Goal: Information Seeking & Learning: Check status

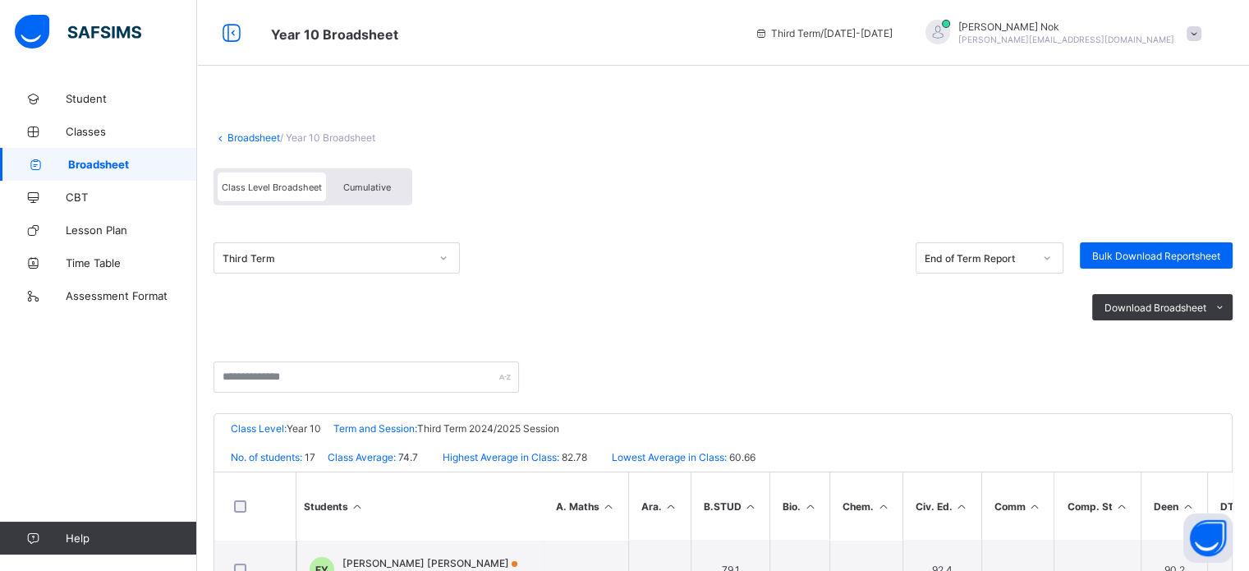
click at [769, 290] on div "Download Broadsheet PDF Excel sheet" at bounding box center [722, 306] width 1019 height 67
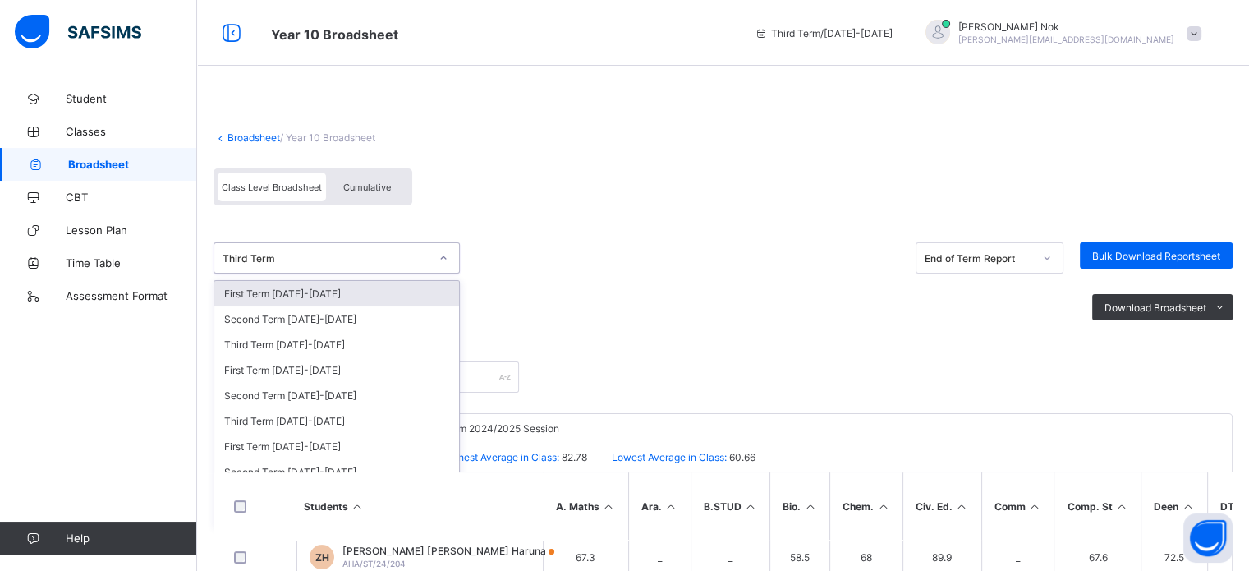
click at [356, 254] on div "Third Term" at bounding box center [326, 258] width 207 height 12
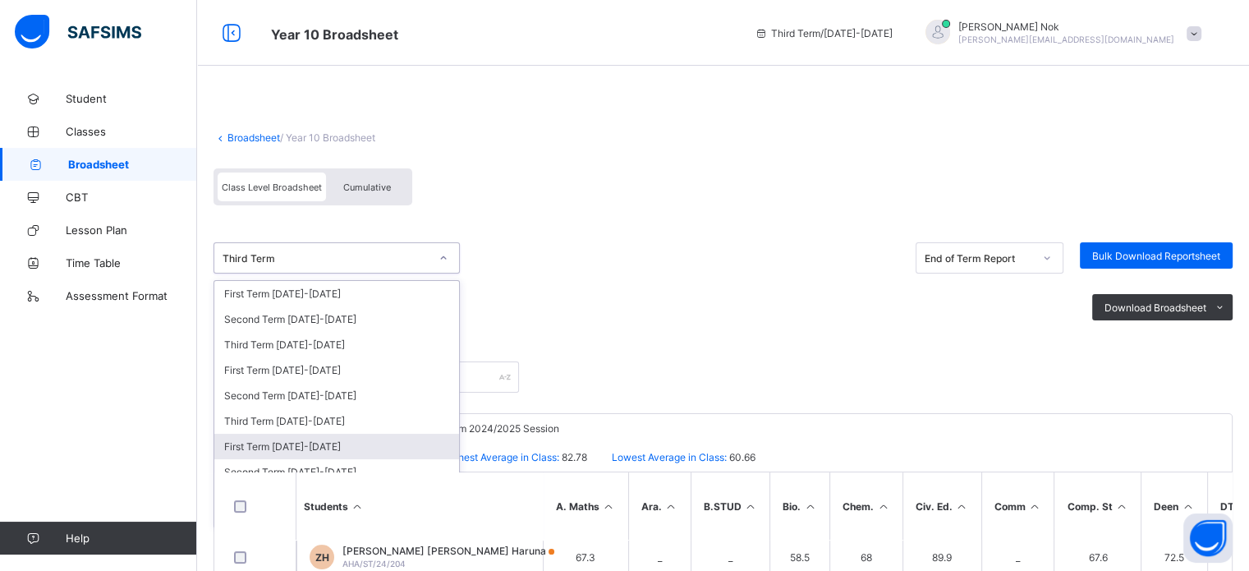
click at [310, 447] on div "First Term [DATE]-[DATE]" at bounding box center [336, 446] width 245 height 25
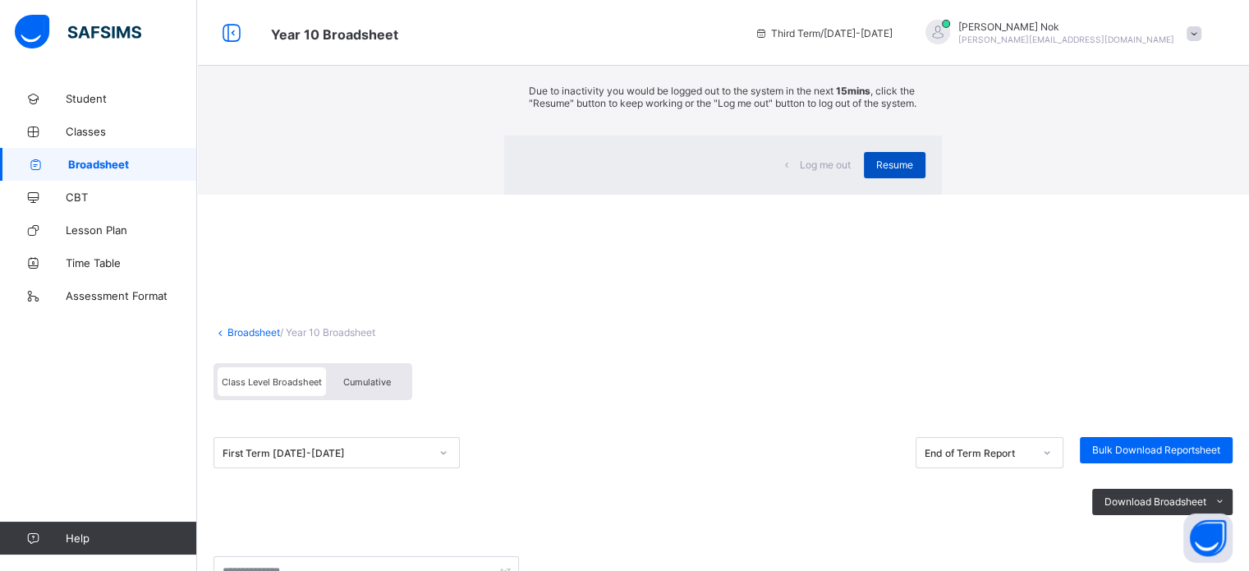
click at [876, 171] on span "Resume" at bounding box center [894, 164] width 37 height 12
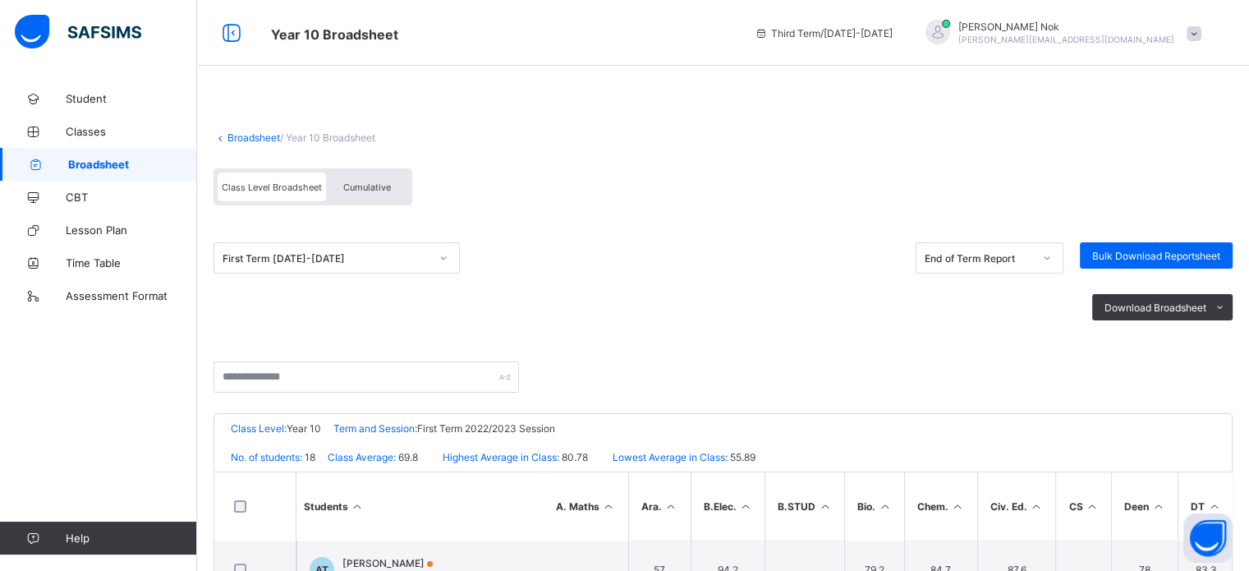
click at [638, 252] on div "First Term [DATE]-[DATE] End of Term Report Bulk Download Reportsheet" at bounding box center [722, 257] width 1019 height 31
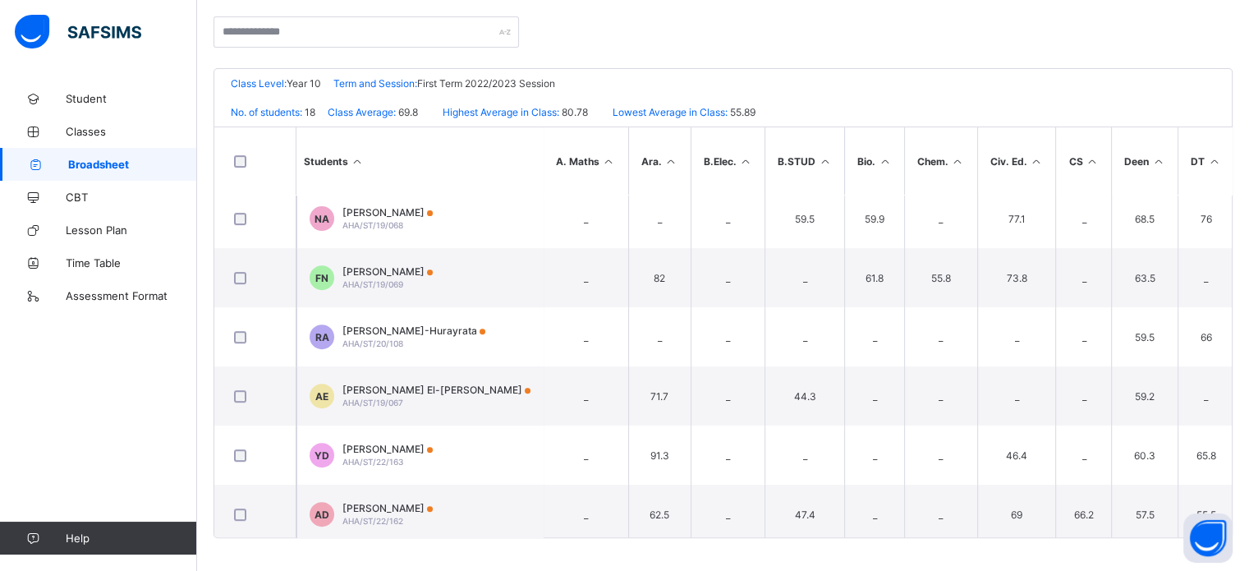
scroll to position [728, 0]
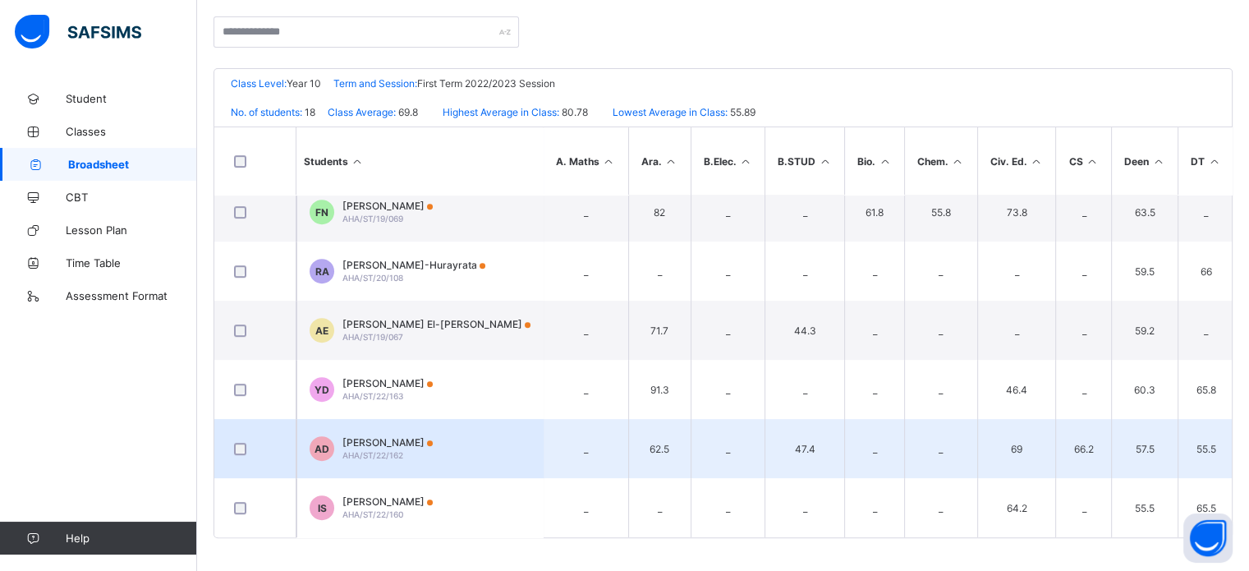
click at [360, 436] on span "[PERSON_NAME]" at bounding box center [387, 442] width 90 height 12
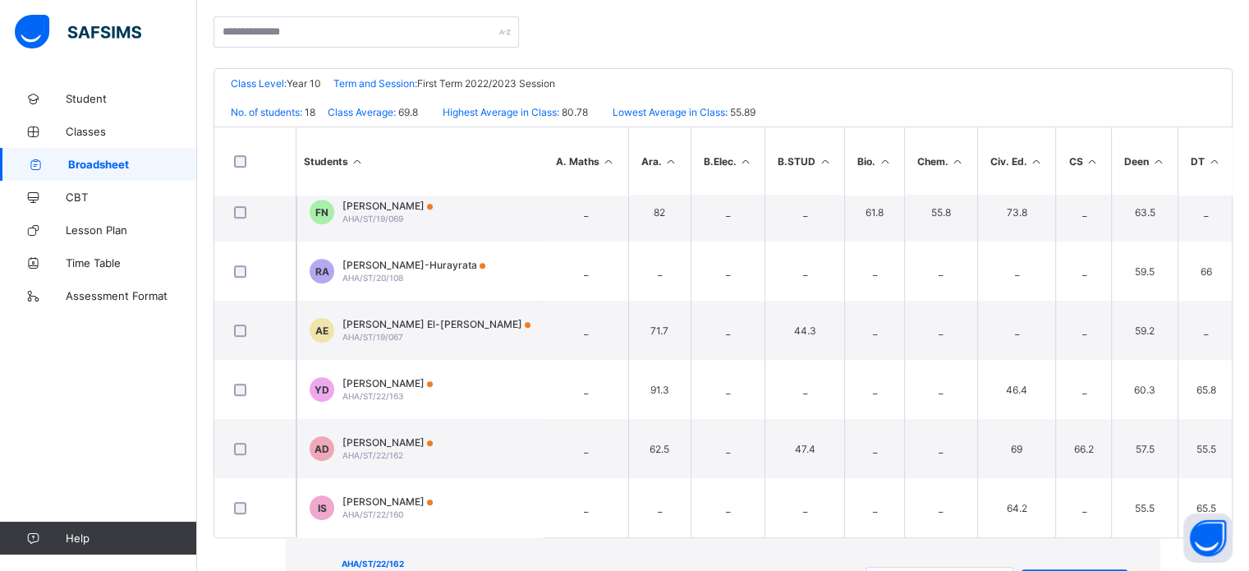
drag, startPoint x: 466, startPoint y: 53, endPoint x: 286, endPoint y: 62, distance: 180.9
click at [342, 554] on div "AHA/ST/22/162 [PERSON_NAME] Danmusa 9b0bf870-ecdd-46d6-a26a-3418591583c0 8a6e89…" at bounding box center [522, 582] width 361 height 56
drag, startPoint x: 287, startPoint y: 49, endPoint x: 474, endPoint y: 54, distance: 186.4
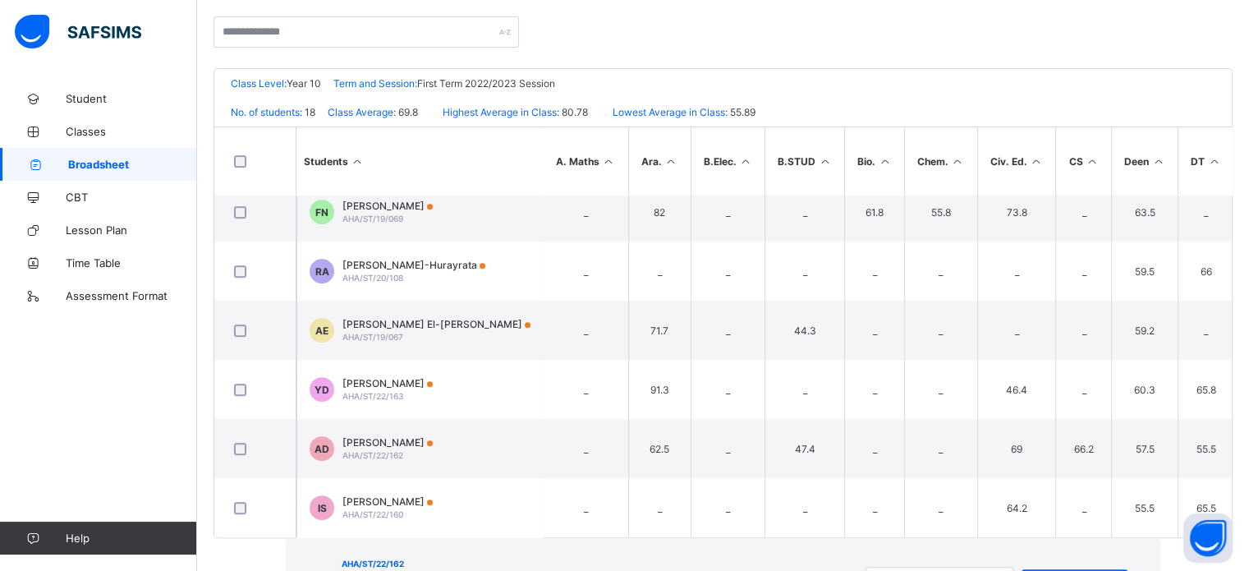
click at [474, 570] on span "[PERSON_NAME]" at bounding box center [522, 582] width 361 height 20
copy span "[PERSON_NAME]"
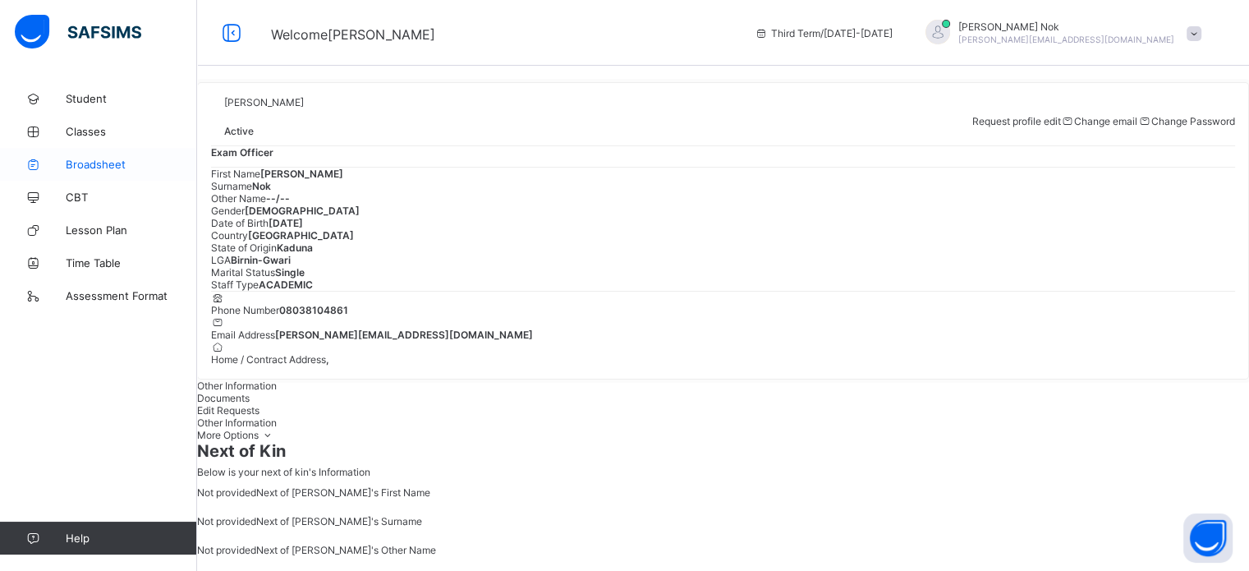
click at [99, 157] on link "Broadsheet" at bounding box center [98, 164] width 197 height 33
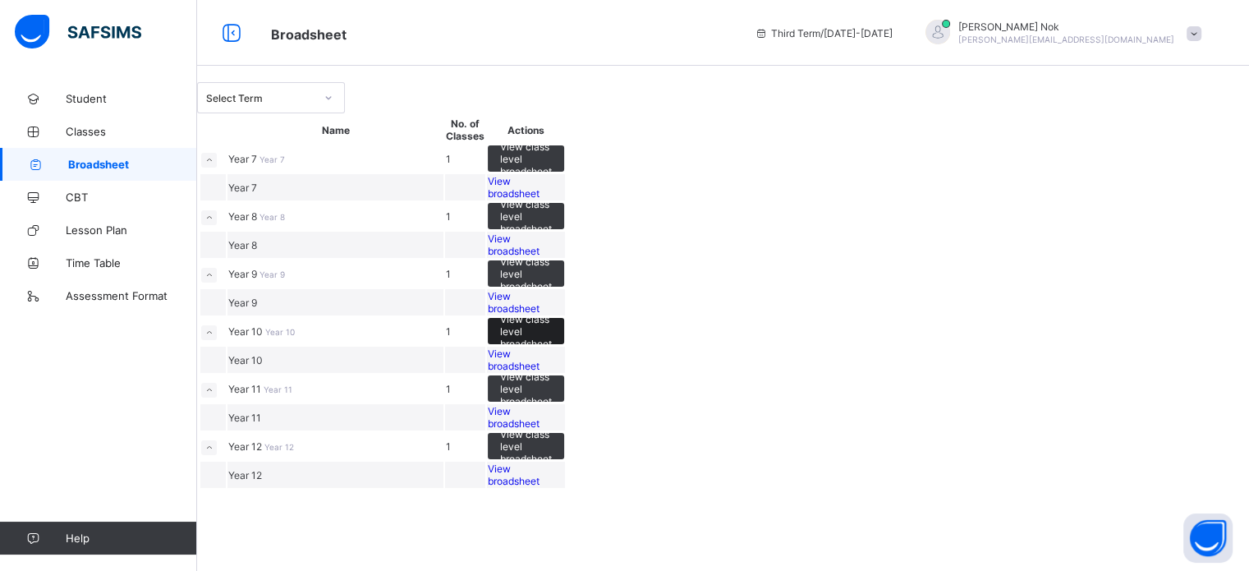
click at [552, 350] on span "View class level broadsheet" at bounding box center [526, 331] width 52 height 37
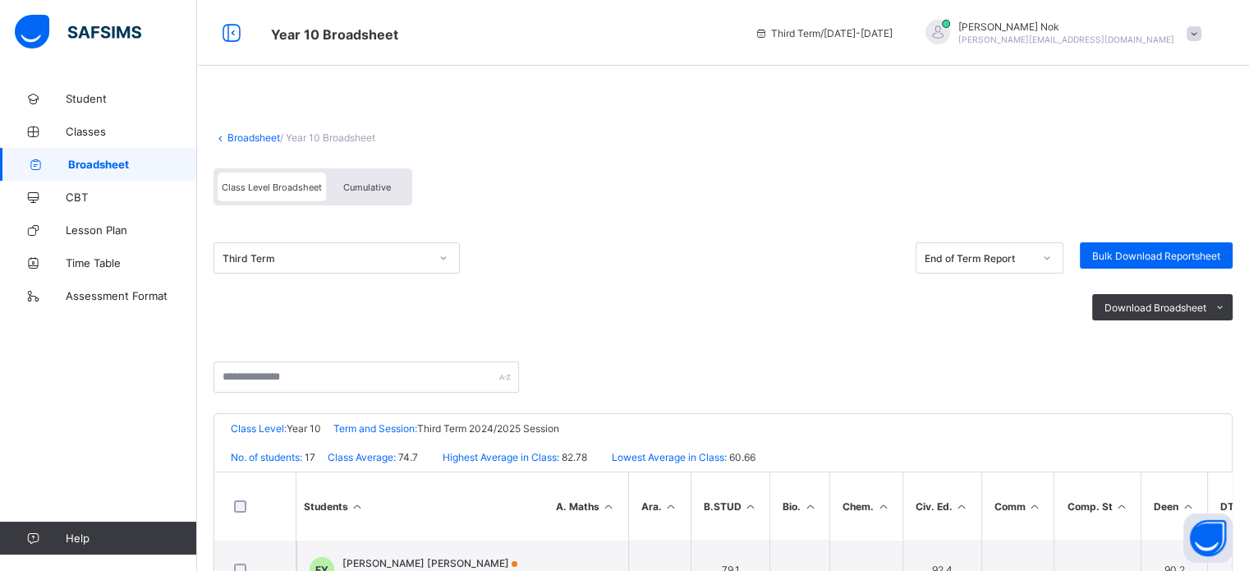
click at [695, 436] on div "Class Level: Year 10 Term and Session: Third Term 2024/2025 Session" at bounding box center [722, 428] width 1017 height 29
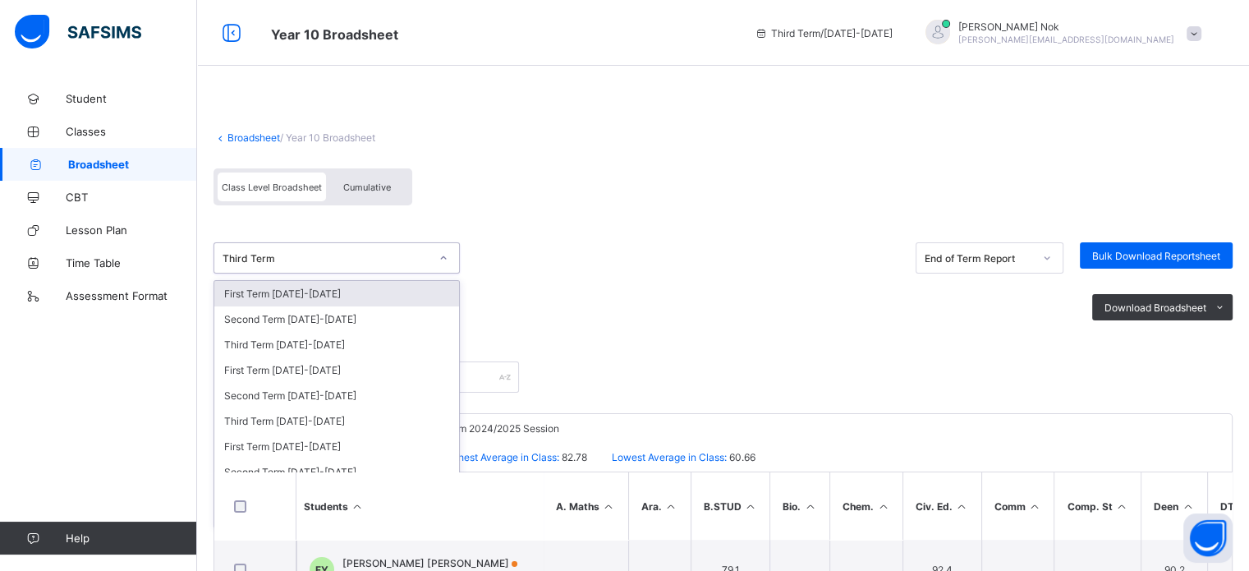
click at [407, 259] on div "Third Term" at bounding box center [326, 258] width 207 height 12
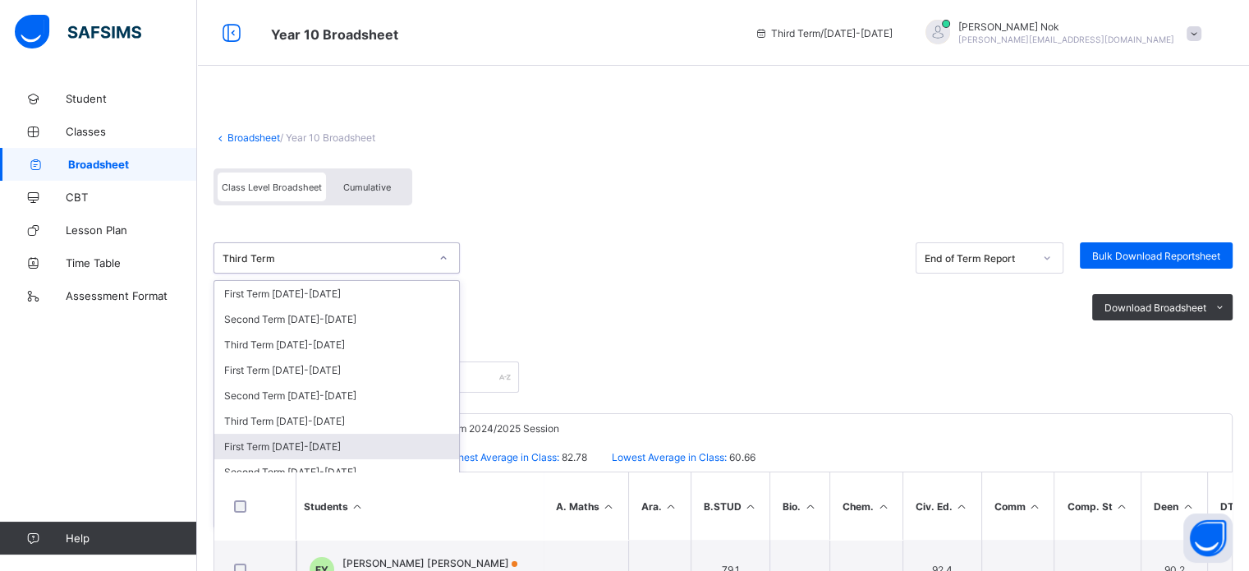
click at [323, 441] on div "First Term [DATE]-[DATE]" at bounding box center [336, 446] width 245 height 25
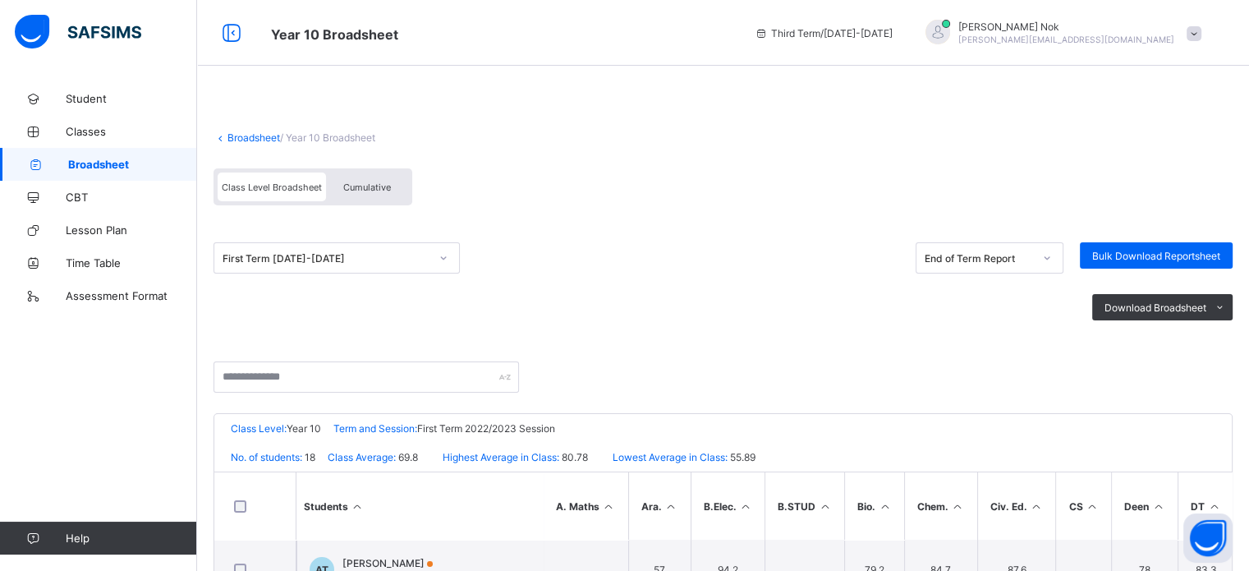
click at [470, 360] on div "First Term [DATE]-[DATE] End of Term Report Bulk Download Reportsheet Download …" at bounding box center [722, 292] width 1019 height 140
click at [637, 265] on div "First Term [DATE]-[DATE] End of Term Report Bulk Download Reportsheet" at bounding box center [722, 257] width 1019 height 31
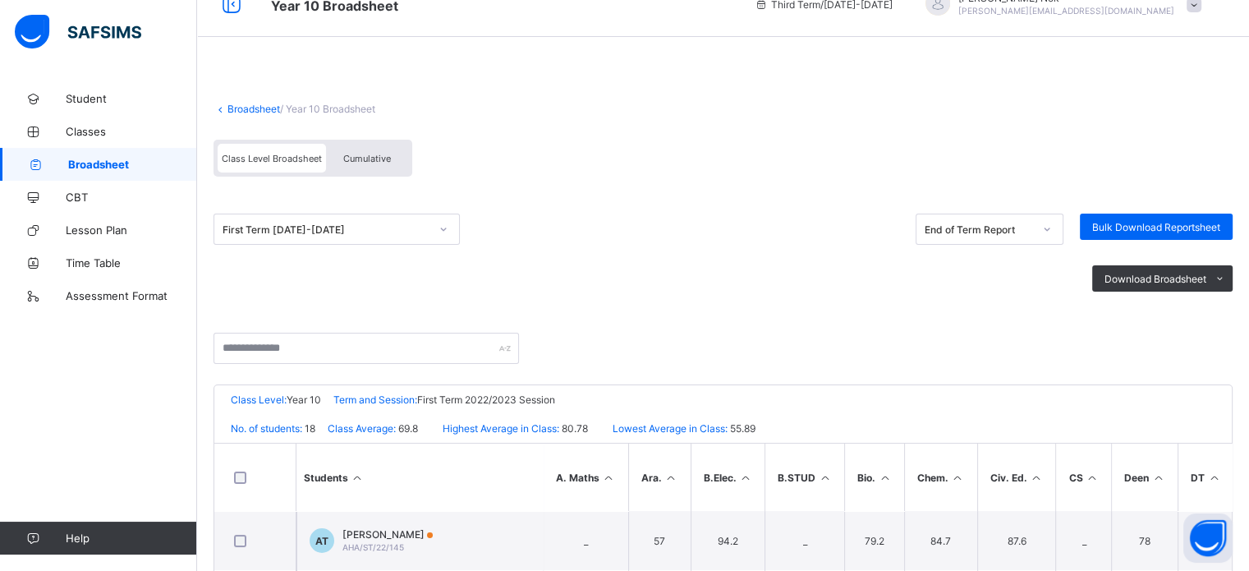
click at [637, 265] on div "First Term [DATE]-[DATE] End of Term Report Bulk Download Reportsheet Download …" at bounding box center [722, 263] width 1019 height 140
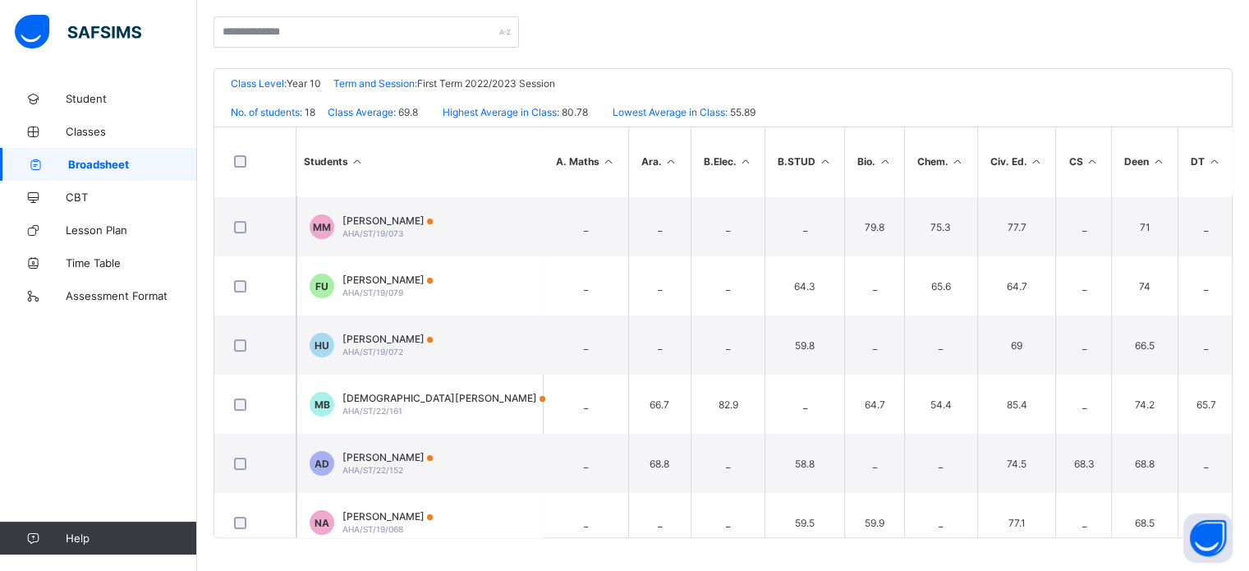
scroll to position [706, 0]
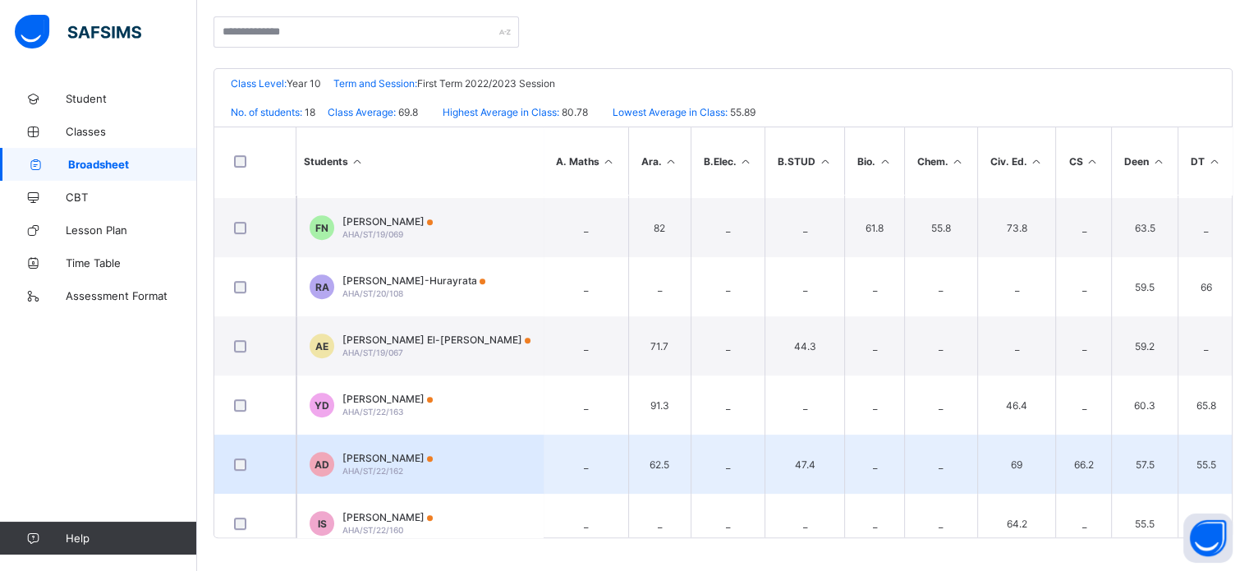
click at [415, 458] on span "[PERSON_NAME]" at bounding box center [387, 458] width 90 height 12
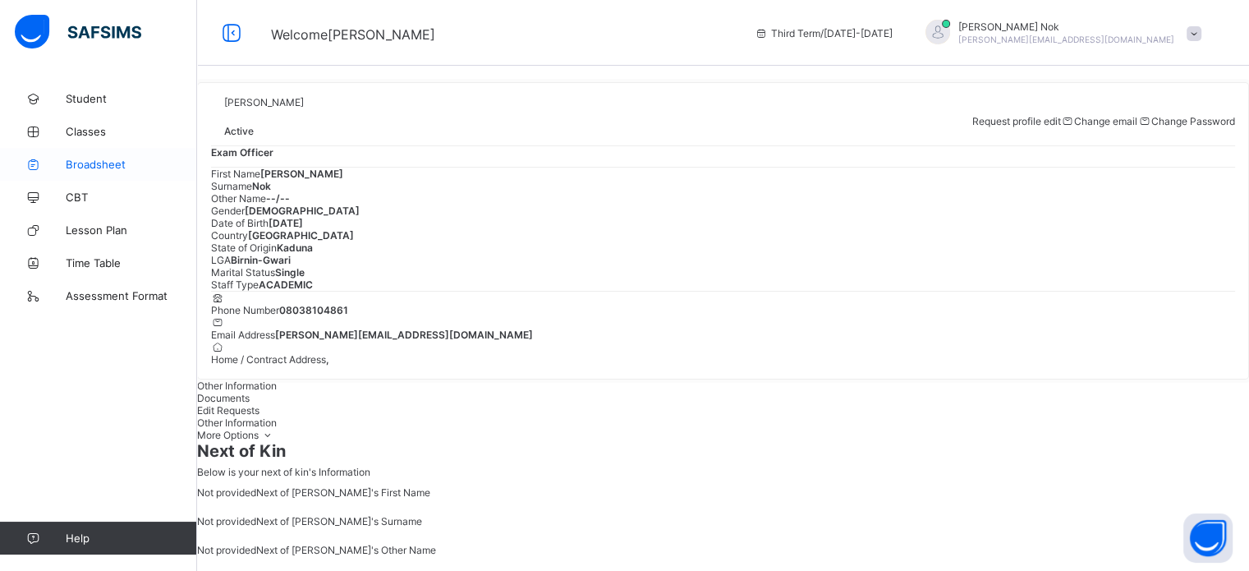
click at [95, 167] on span "Broadsheet" at bounding box center [131, 164] width 131 height 13
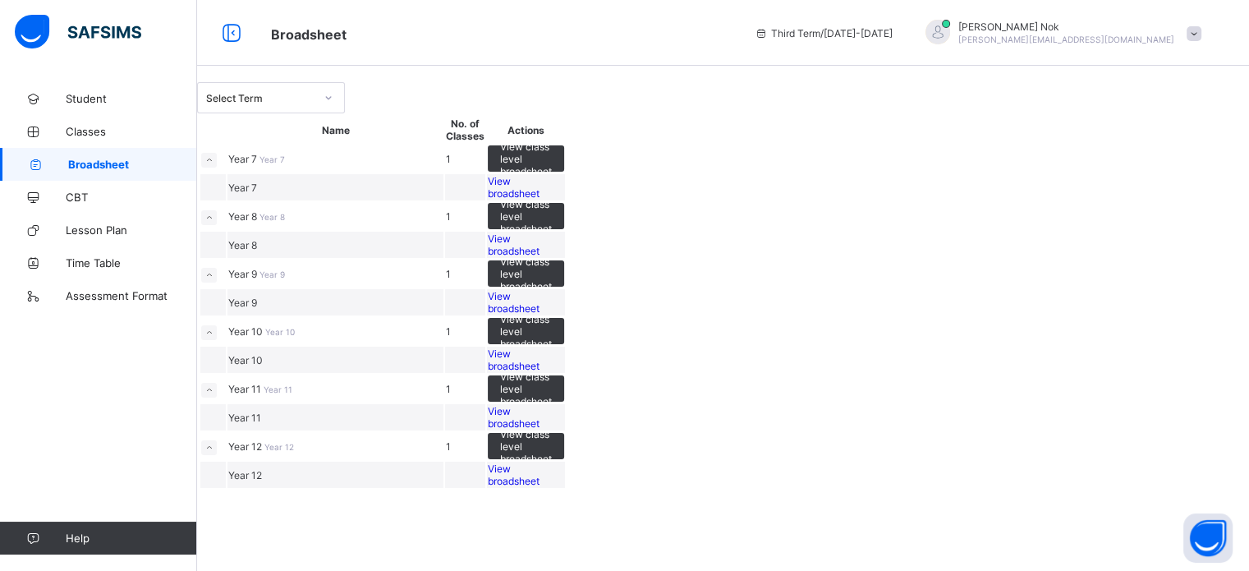
click at [265, 337] on span "Year 10" at bounding box center [246, 331] width 37 height 12
click at [552, 350] on span "View class level broadsheet" at bounding box center [526, 331] width 52 height 37
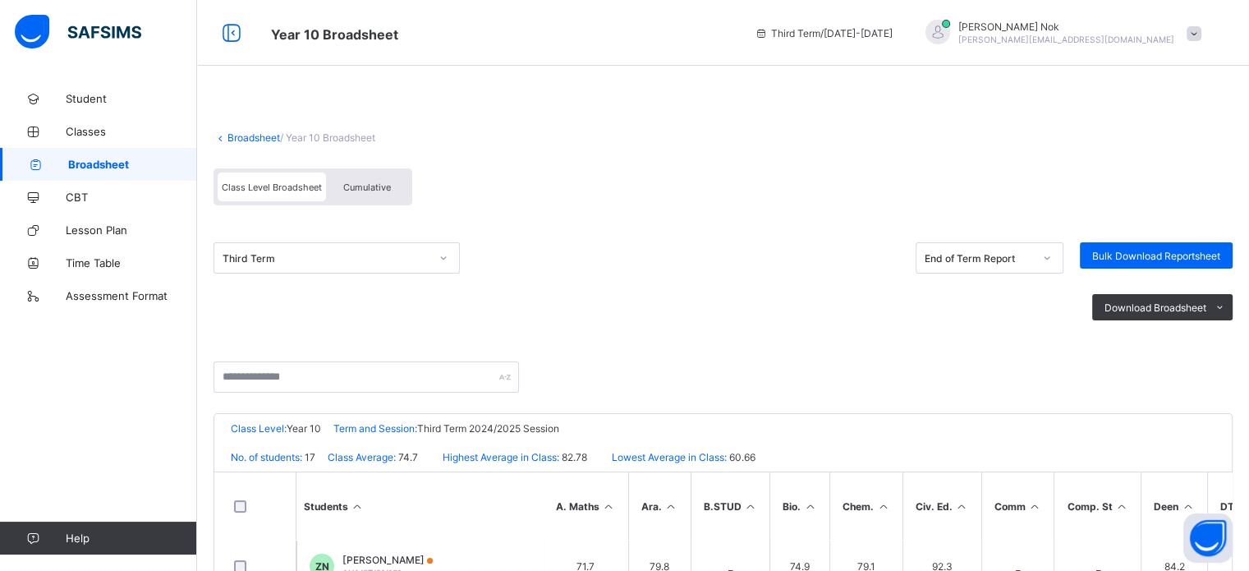
scroll to position [304, 0]
click at [1185, 436] on div "Class Level: Year 10 Term and Session: Third Term 2024/2025 Session" at bounding box center [722, 428] width 1017 height 29
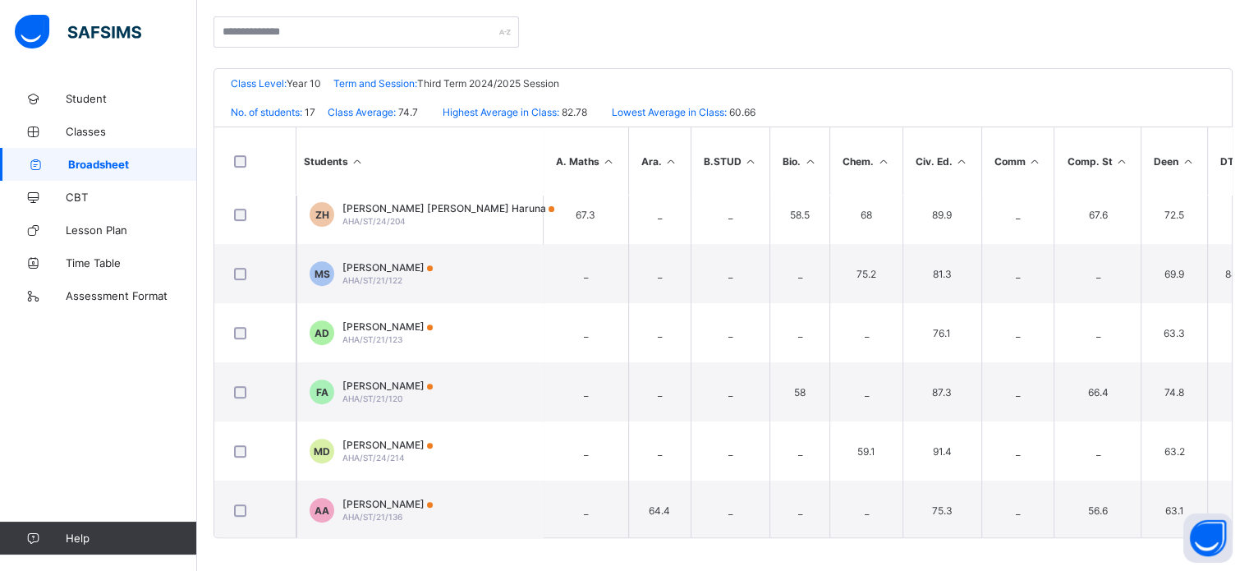
scroll to position [669, 0]
click at [1246, 216] on div "Broadsheet / Year 10 Broadsheet Class Level Broadsheet Cumulative Third Term En…" at bounding box center [723, 153] width 1052 height 833
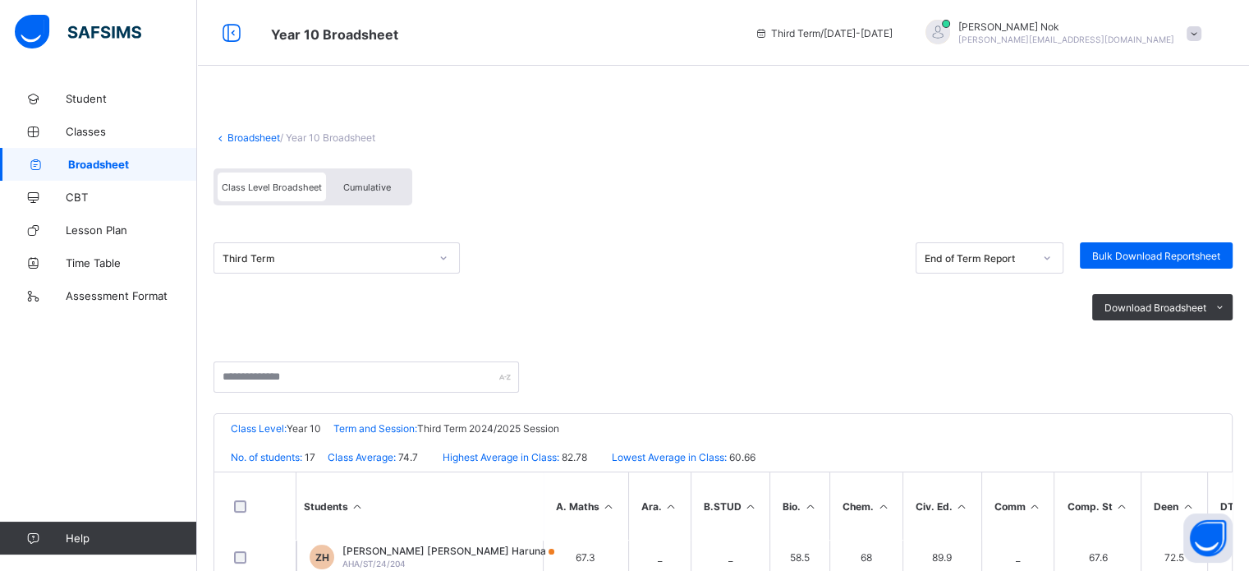
click at [360, 264] on div "Third Term" at bounding box center [320, 257] width 213 height 23
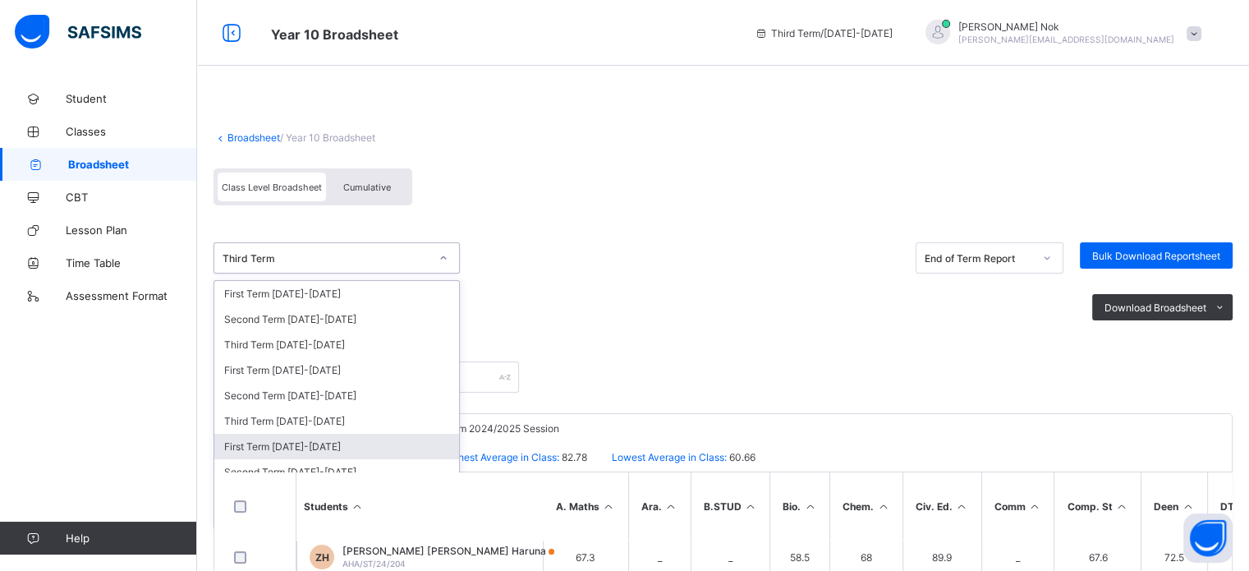
click at [301, 457] on div "First Term [DATE]-[DATE]" at bounding box center [336, 446] width 245 height 25
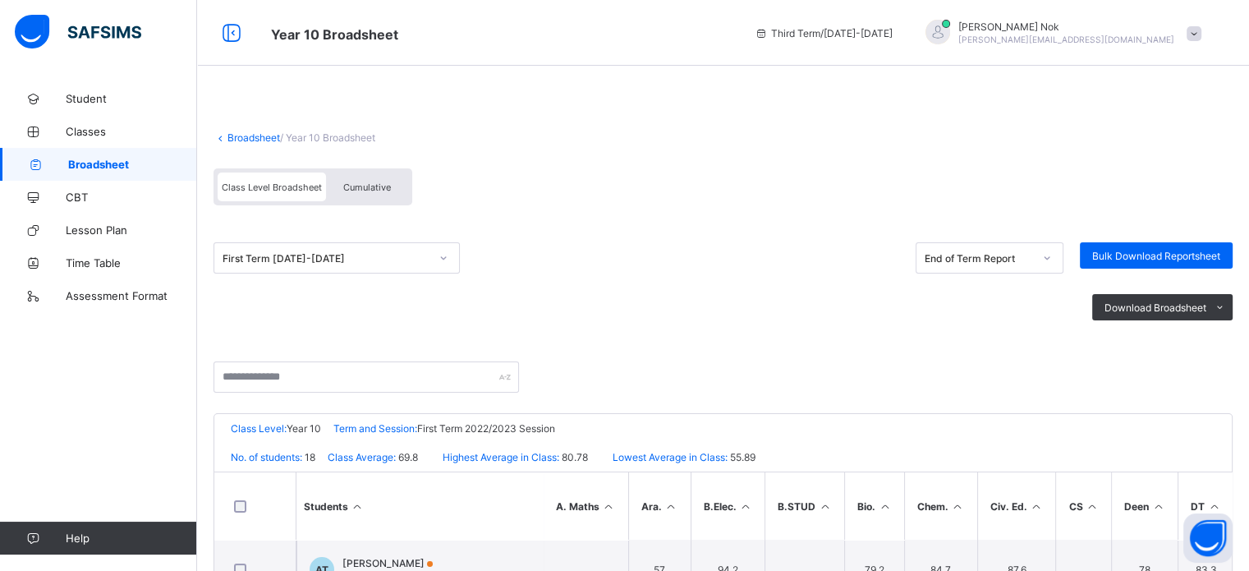
click at [594, 229] on div "First Term [DATE]-[DATE] End of Term Report Bulk Download Reportsheet Download …" at bounding box center [722, 292] width 1019 height 140
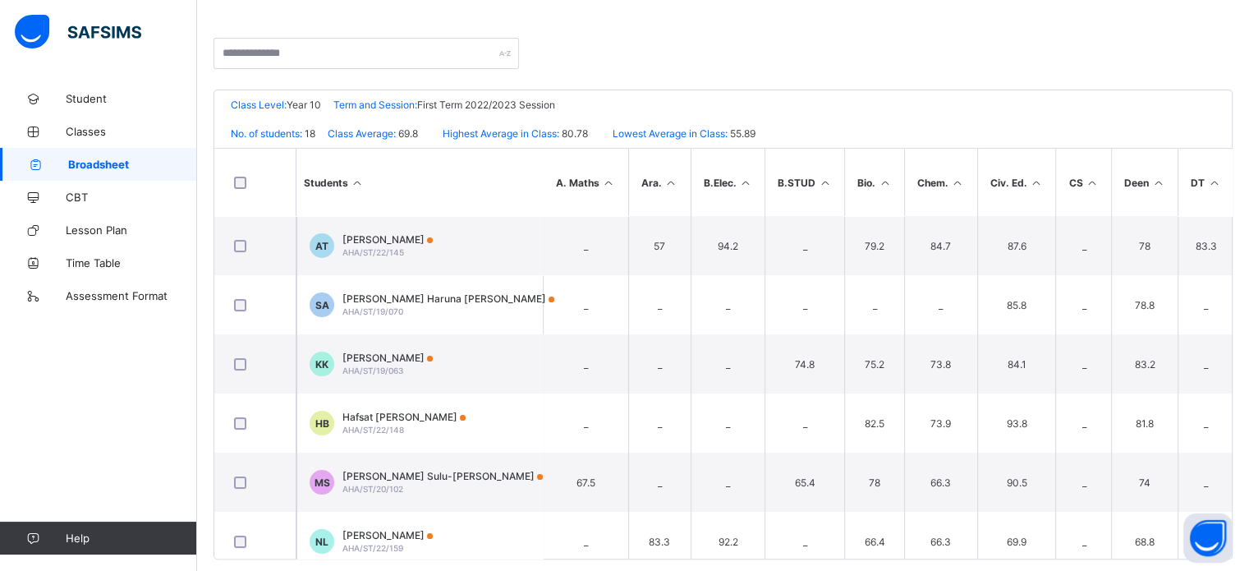
scroll to position [345, 0]
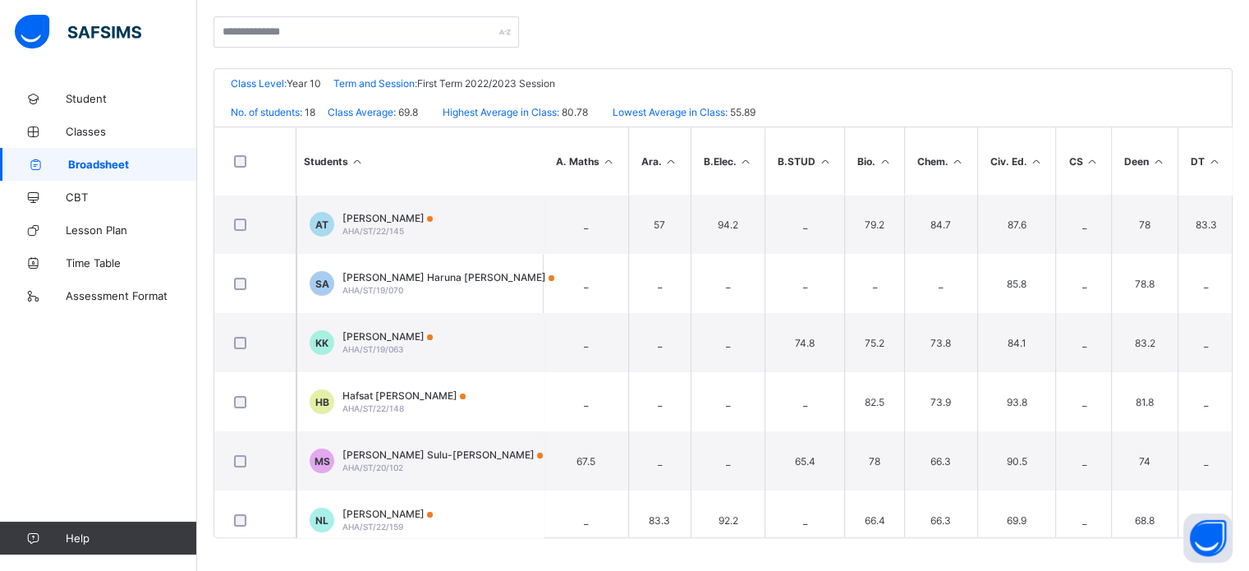
drag, startPoint x: 1245, startPoint y: 248, endPoint x: 1226, endPoint y: 154, distance: 96.3
click at [1233, 154] on th "Econs." at bounding box center [1270, 160] width 74 height 67
click at [1248, 308] on div "Broadsheet / Year 10 Broadsheet Class Level Broadsheet Cumulative First Term [D…" at bounding box center [723, 153] width 1052 height 833
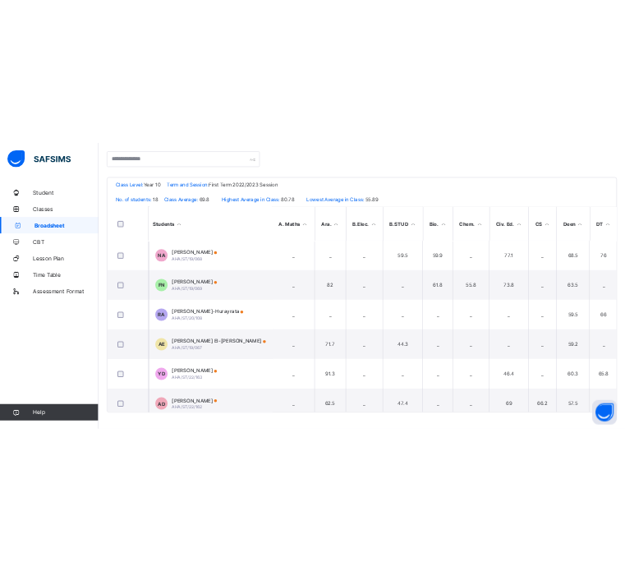
scroll to position [728, 0]
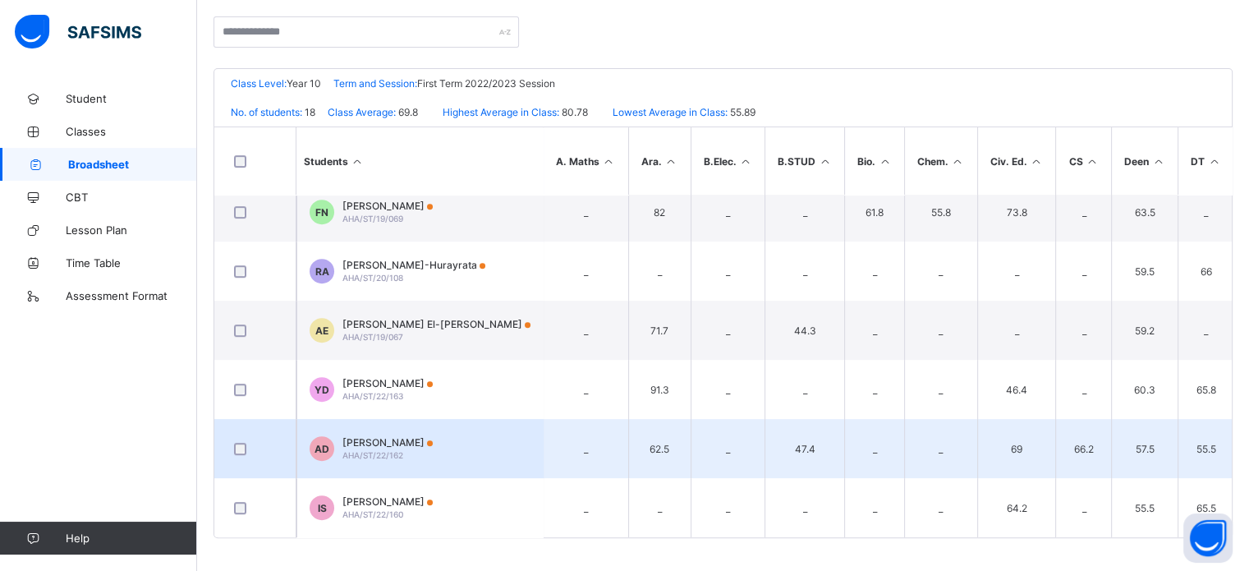
click at [402, 436] on span "[PERSON_NAME]" at bounding box center [387, 442] width 90 height 12
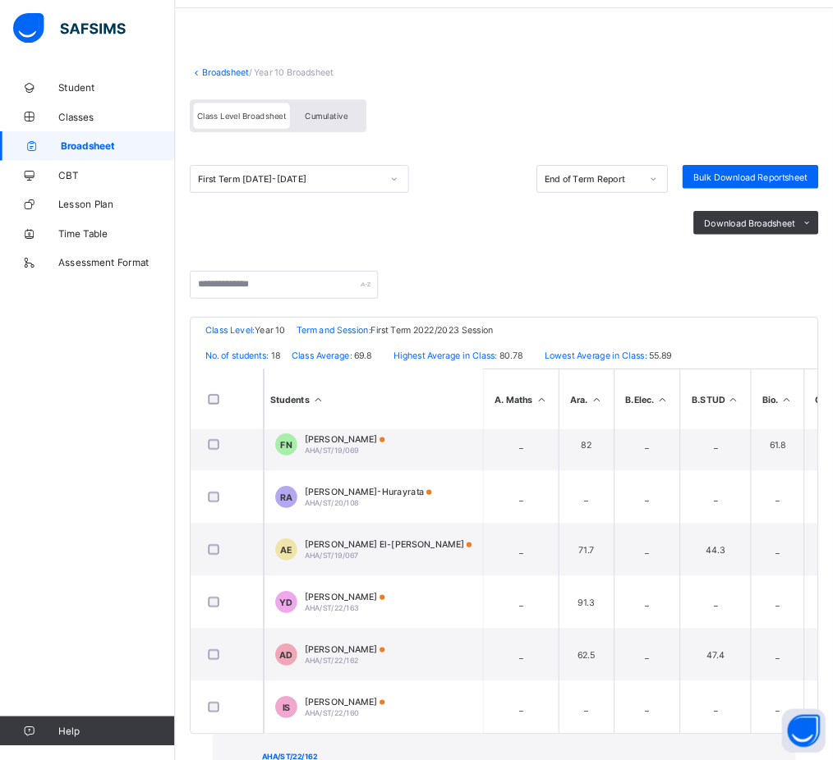
scroll to position [273, 0]
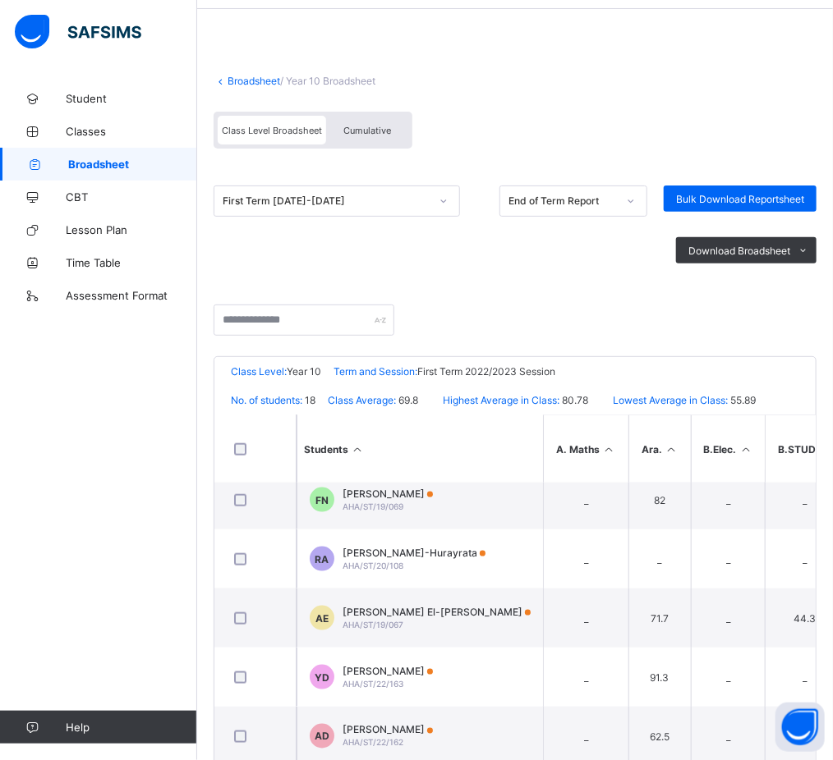
drag, startPoint x: 559, startPoint y: 1, endPoint x: 447, endPoint y: 53, distance: 124.2
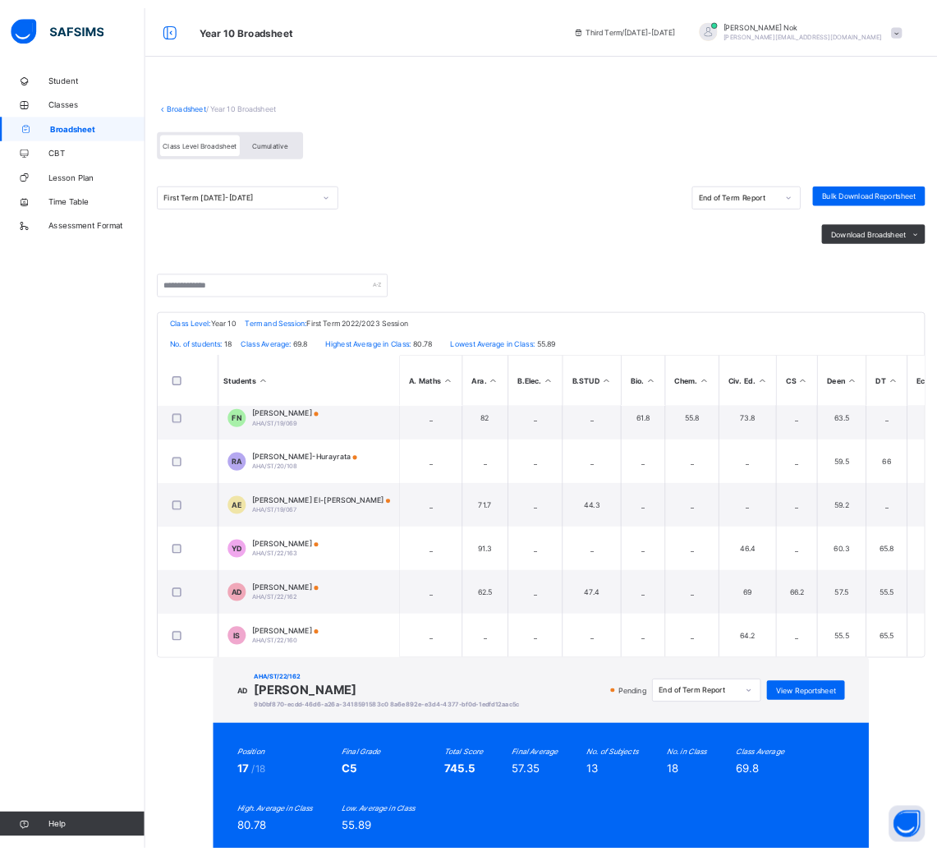
scroll to position [726, 0]
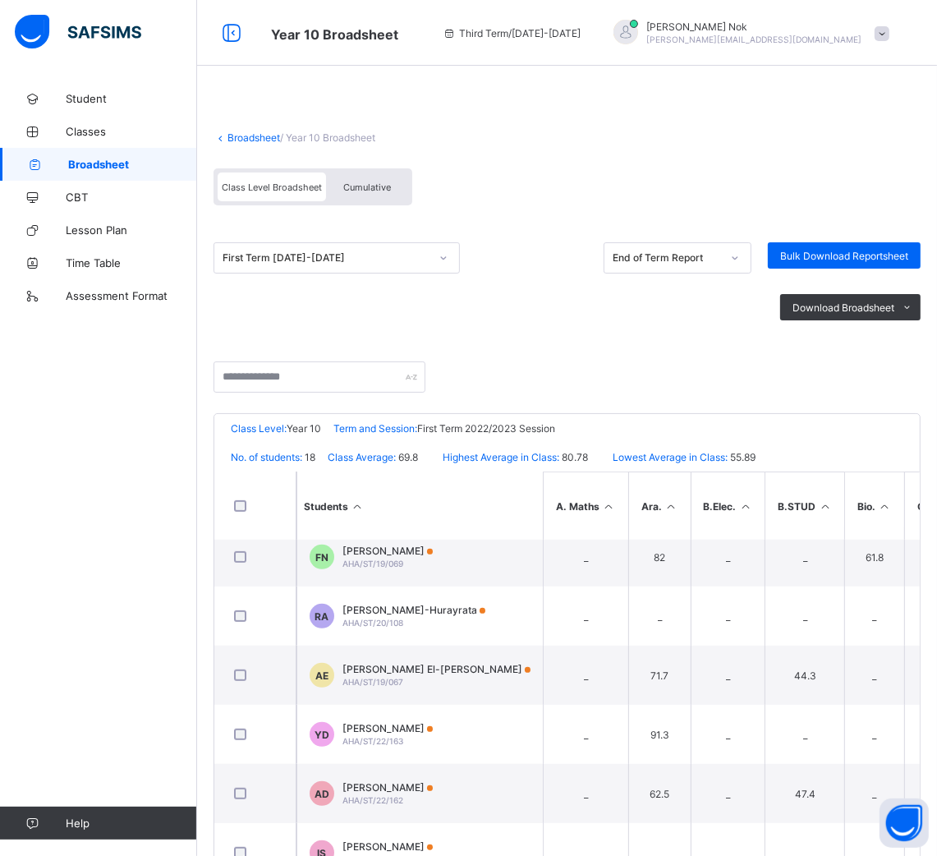
drag, startPoint x: 358, startPoint y: 3, endPoint x: 165, endPoint y: 48, distance: 198.2
click at [554, 181] on div "Class Level Broadsheet Cumulative" at bounding box center [566, 191] width 707 height 62
